Goal: Information Seeking & Learning: Learn about a topic

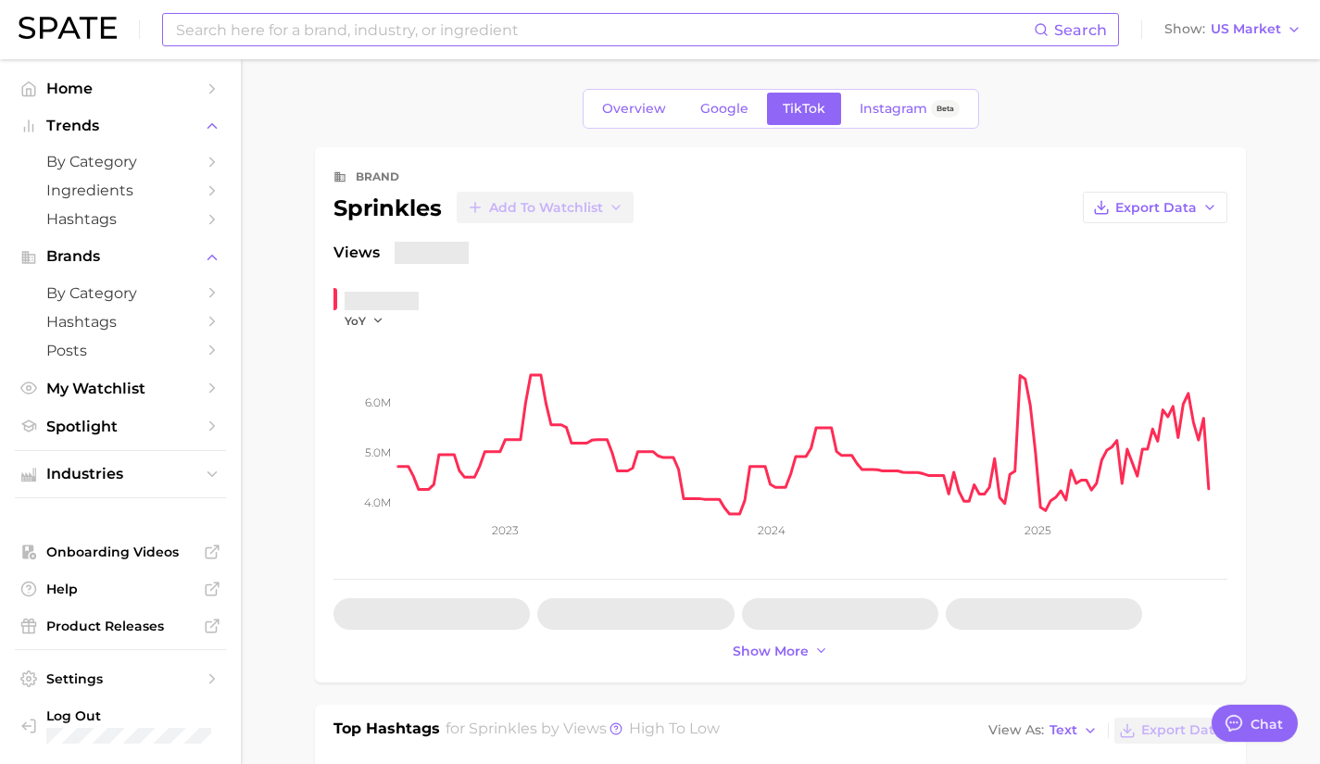
type textarea "x"
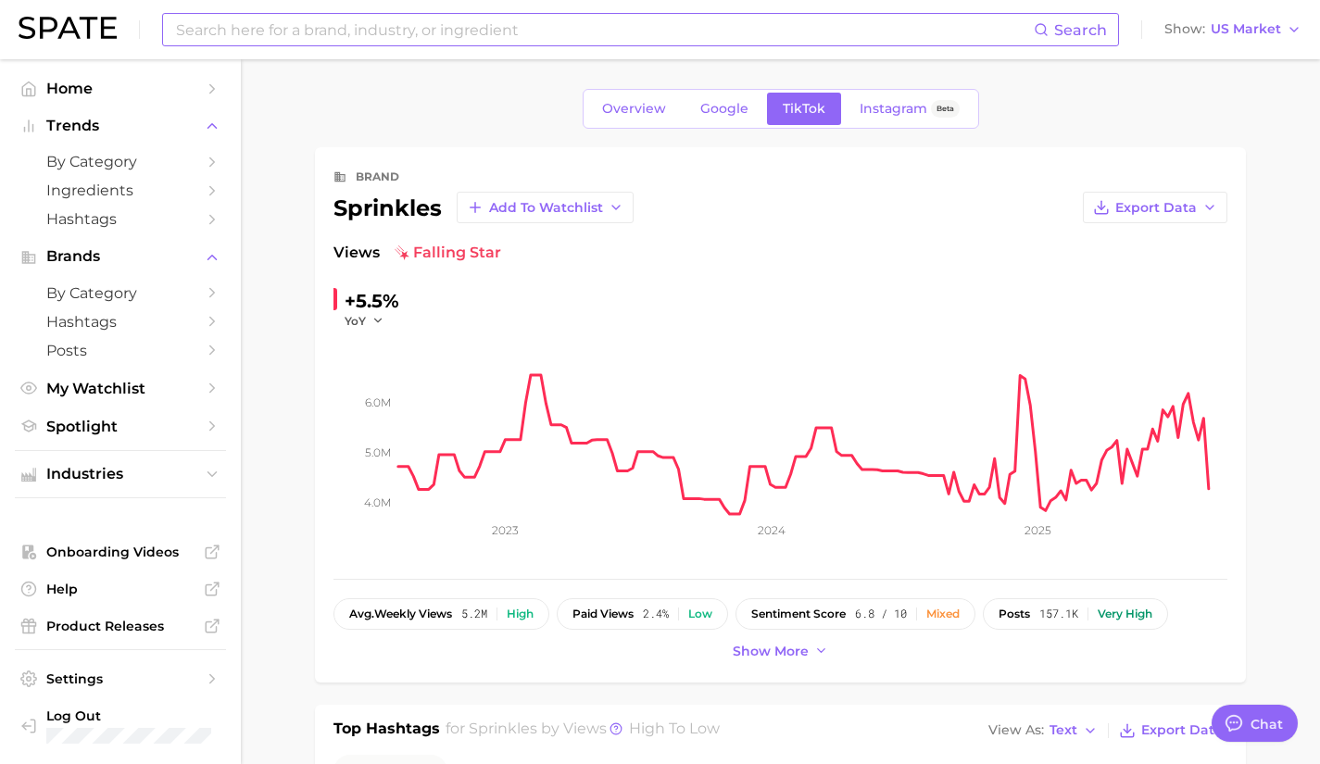
click at [375, 35] on input at bounding box center [604, 30] width 860 height 32
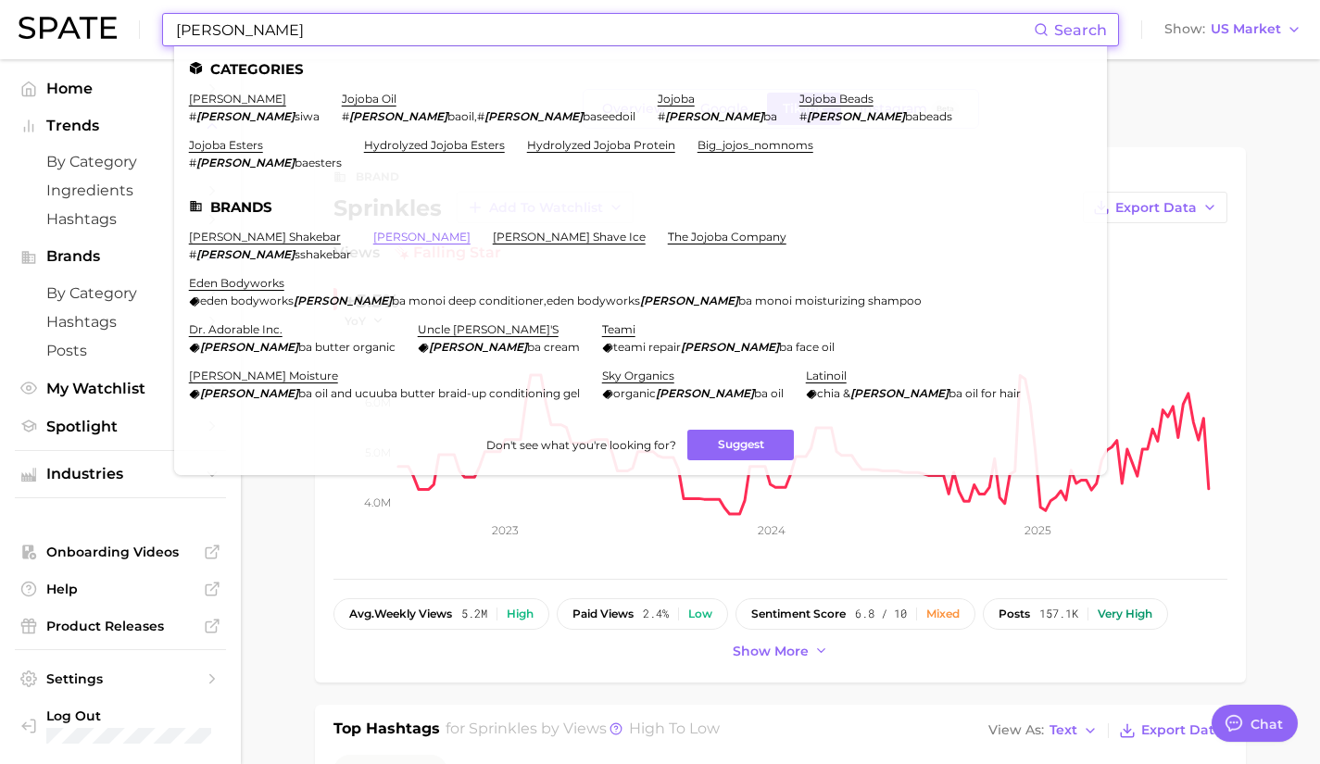
type input "[PERSON_NAME]"
click at [373, 230] on link "[PERSON_NAME]" at bounding box center [421, 237] width 97 height 14
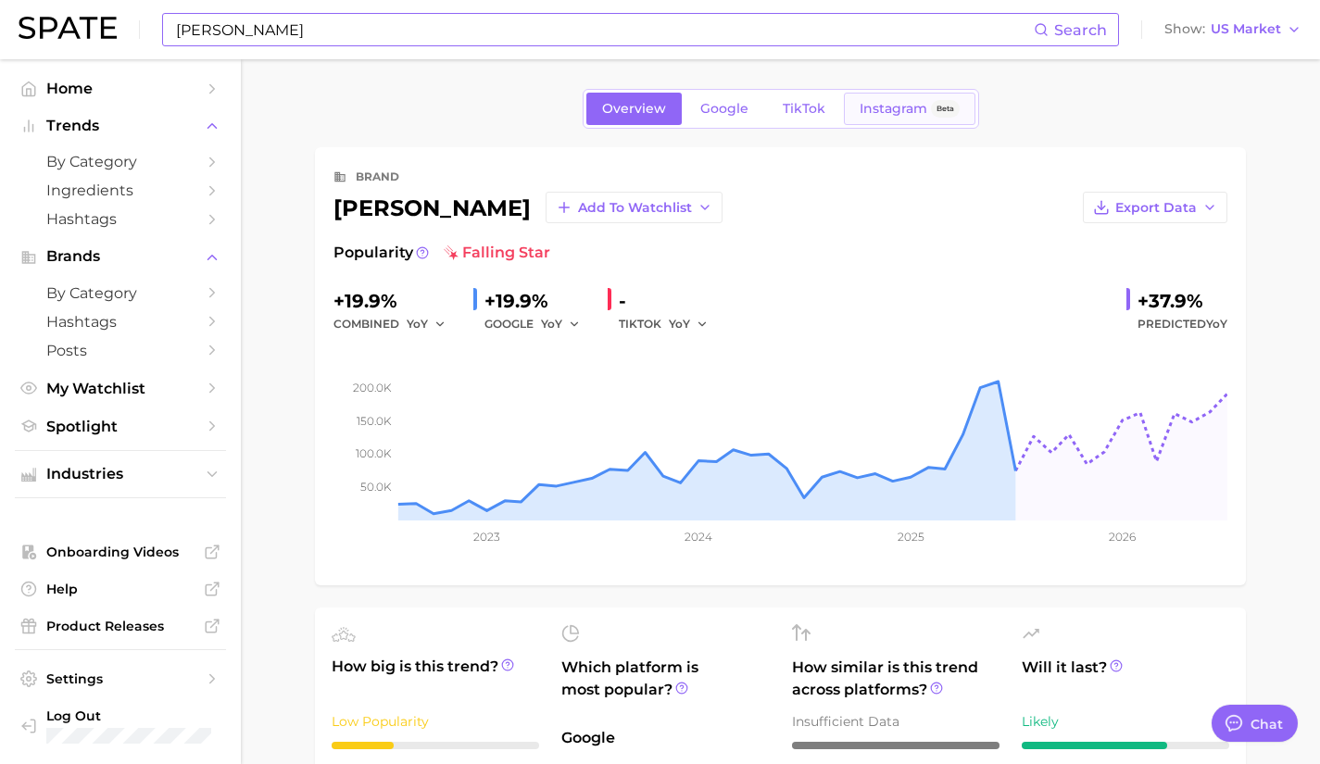
click at [916, 104] on span "Instagram" at bounding box center [894, 109] width 68 height 16
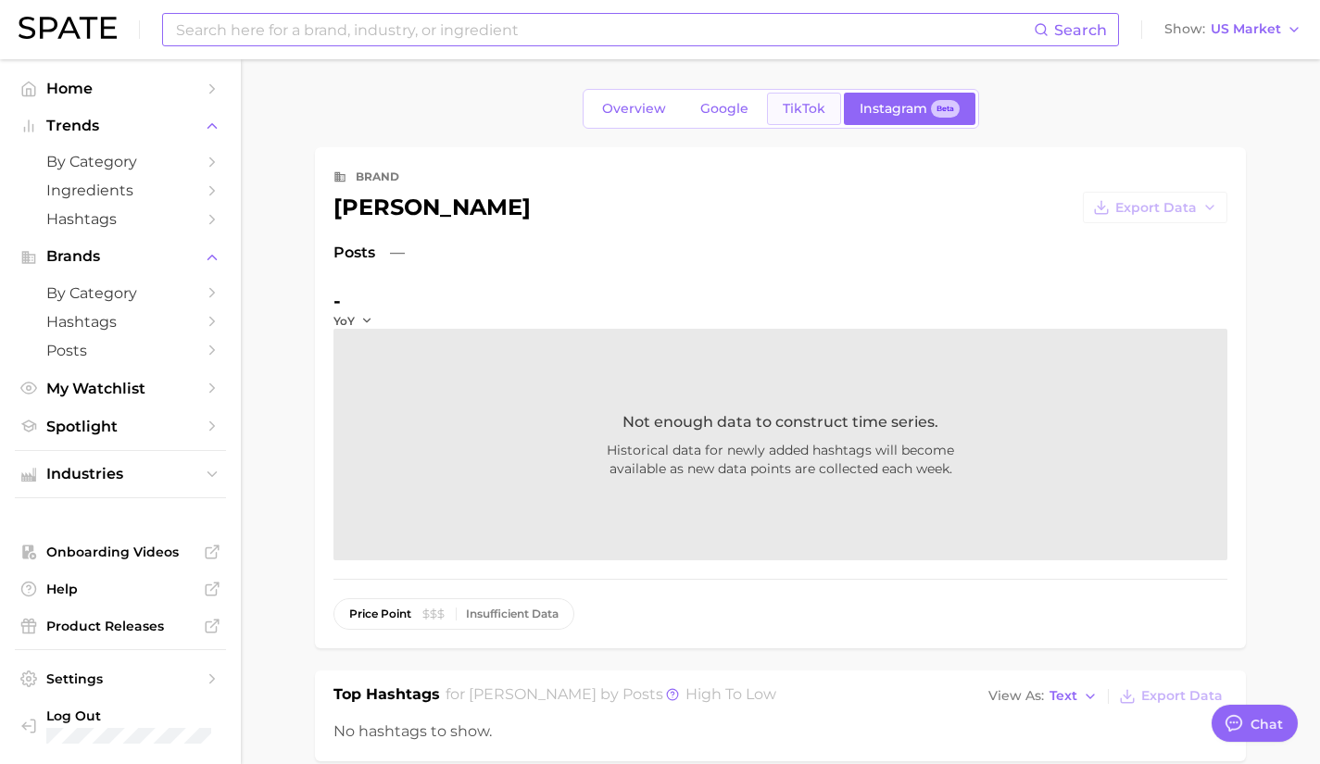
click at [794, 120] on link "TikTok" at bounding box center [804, 109] width 74 height 32
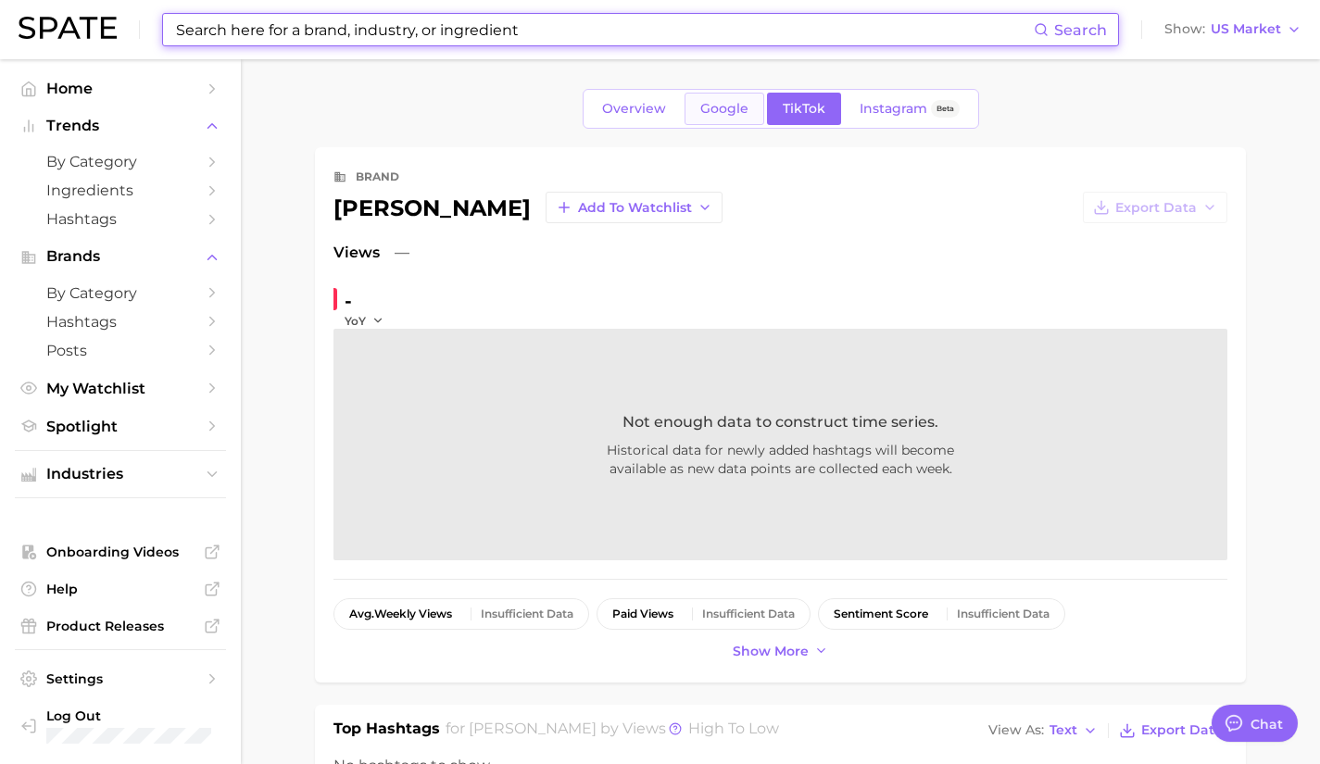
click at [708, 115] on span "Google" at bounding box center [725, 109] width 48 height 16
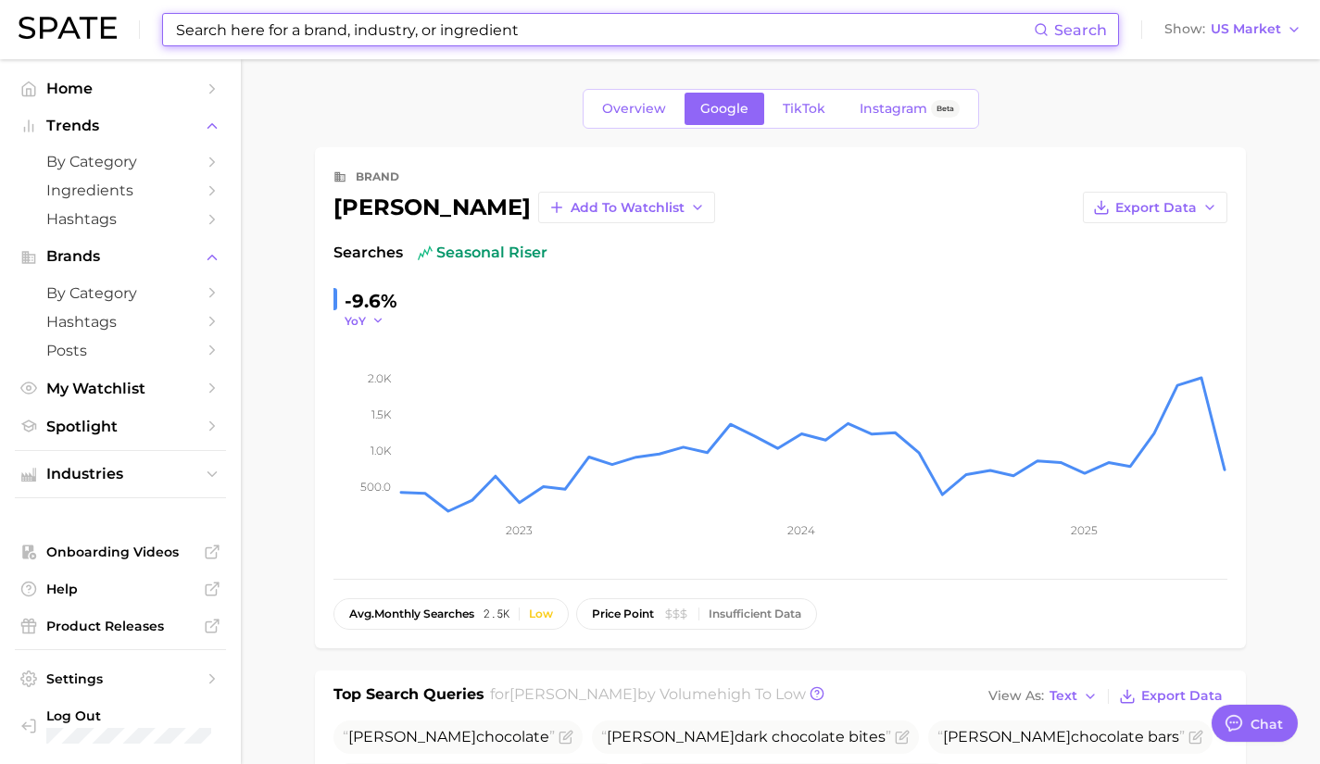
click at [373, 326] on icon "button" at bounding box center [378, 320] width 13 height 13
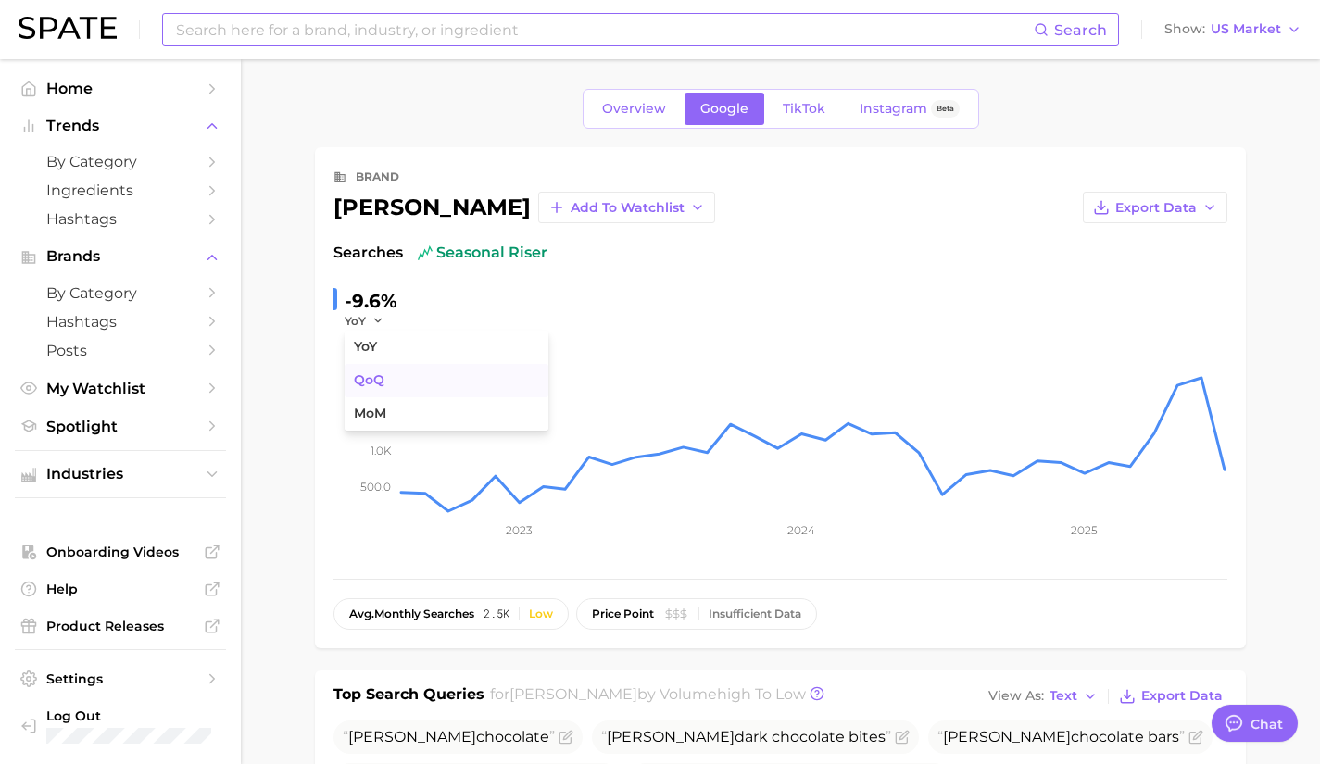
click at [379, 372] on span "QoQ" at bounding box center [369, 380] width 31 height 16
click at [380, 318] on icon "button" at bounding box center [382, 320] width 13 height 13
click at [380, 416] on span "MoM" at bounding box center [370, 414] width 32 height 16
click at [387, 318] on icon "button" at bounding box center [384, 320] width 13 height 13
click at [391, 346] on button "YoY" at bounding box center [447, 347] width 204 height 33
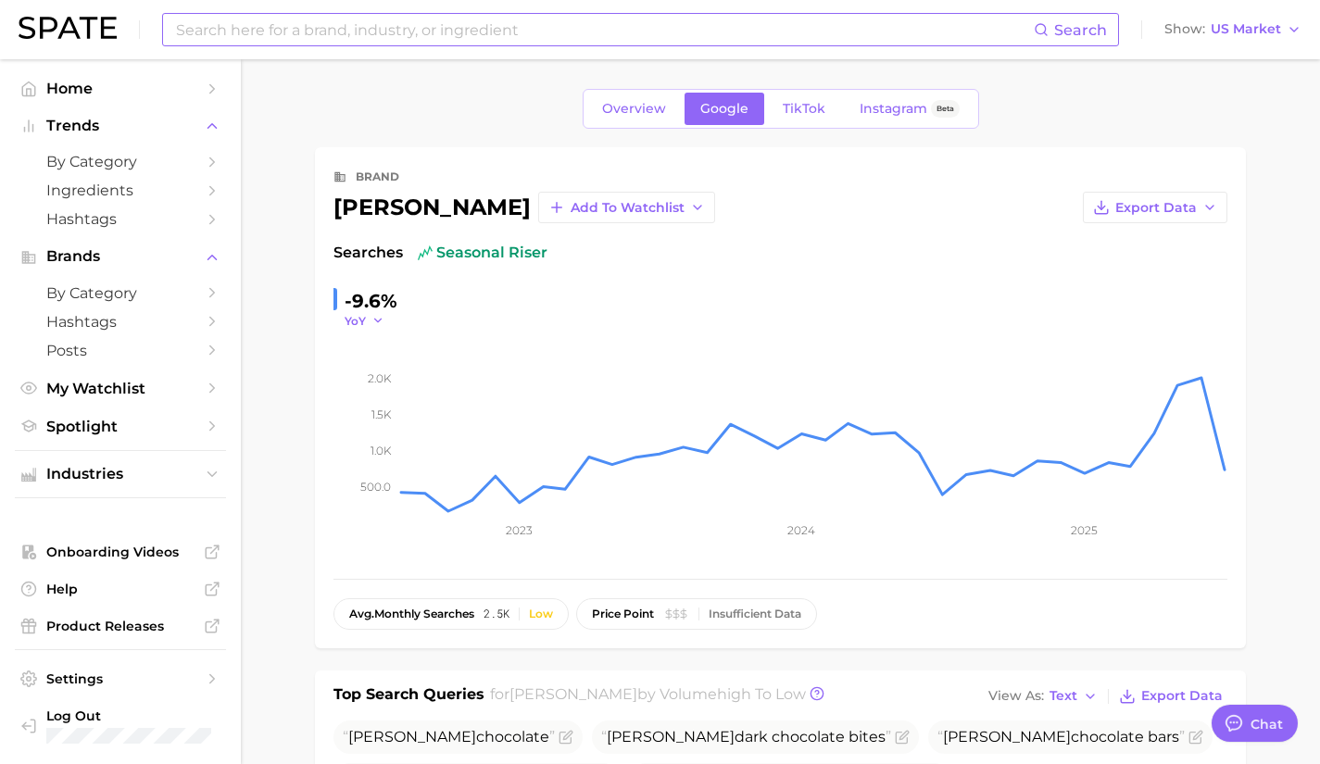
click at [377, 320] on icon "button" at bounding box center [378, 320] width 13 height 13
click at [378, 375] on span "QoQ" at bounding box center [369, 380] width 31 height 16
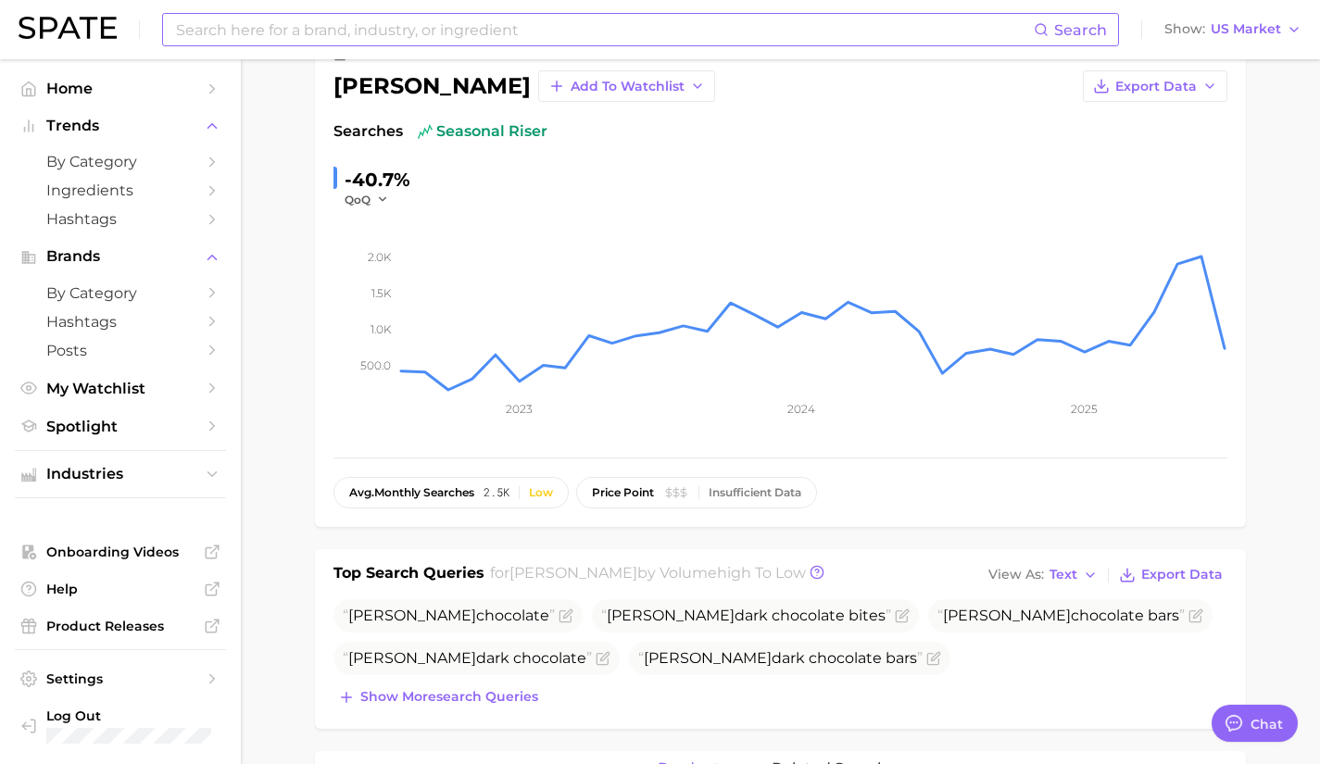
scroll to position [120, 0]
